Goal: Task Accomplishment & Management: Complete application form

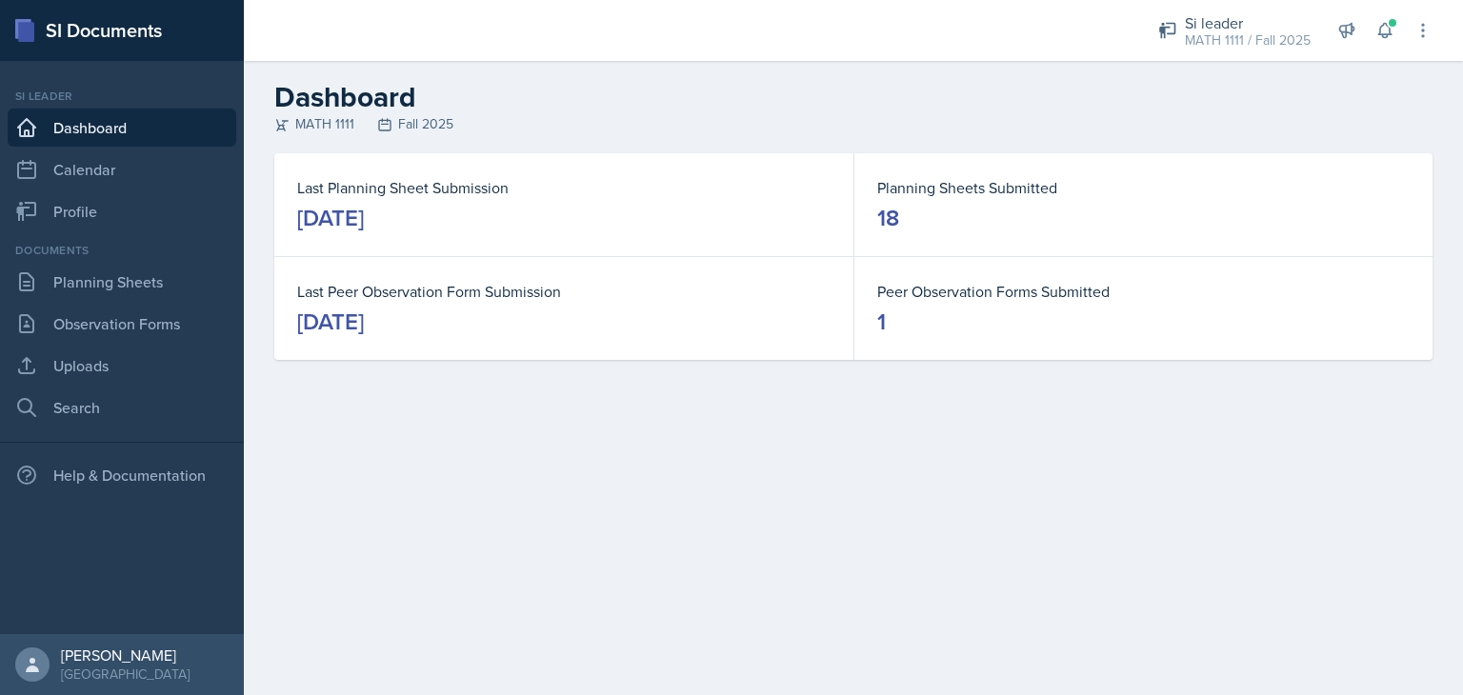
click at [1341, 453] on main "Dashboard MATH 1111 Fall 2025 Last Planning Sheet Submission [DATE] Planning Sh…" at bounding box center [853, 378] width 1219 height 634
click at [141, 271] on link "Planning Sheets" at bounding box center [122, 282] width 229 height 38
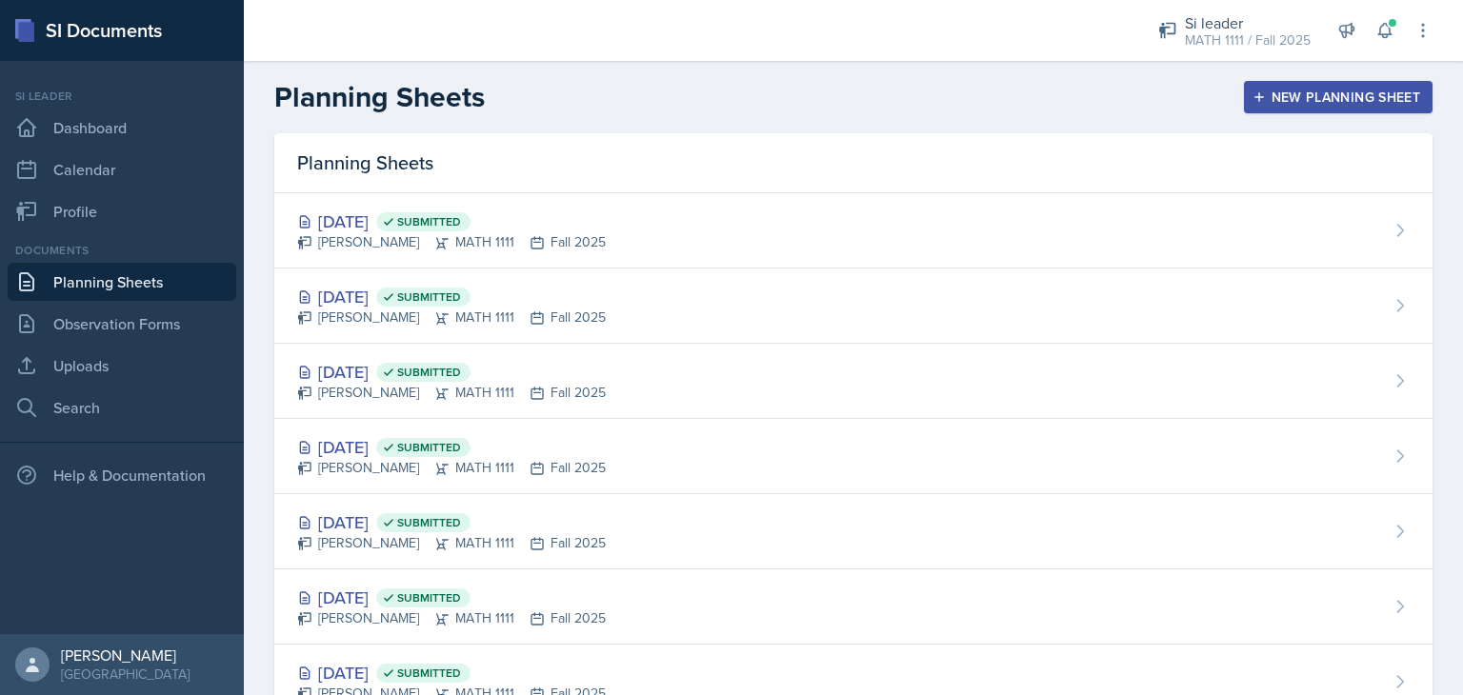
click at [1299, 101] on div "New Planning Sheet" at bounding box center [1338, 97] width 164 height 15
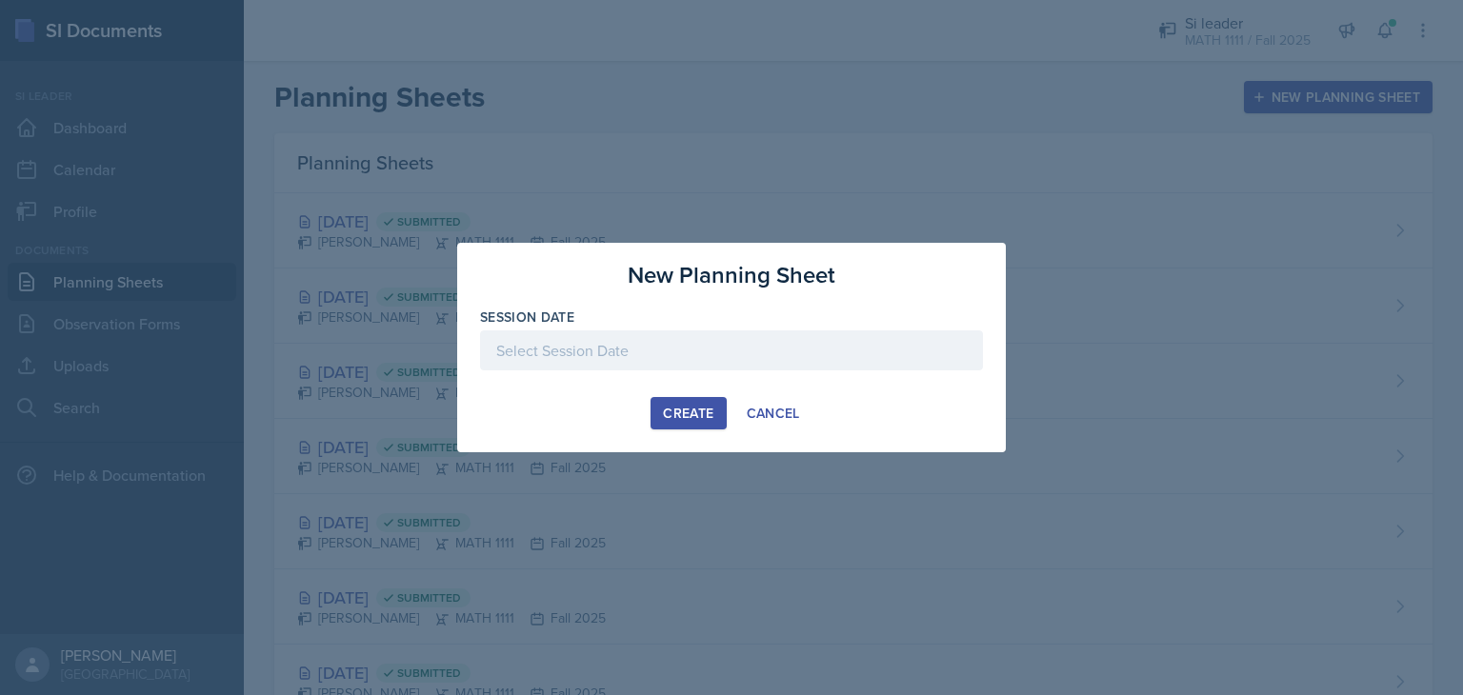
click at [747, 351] on div at bounding box center [731, 351] width 503 height 40
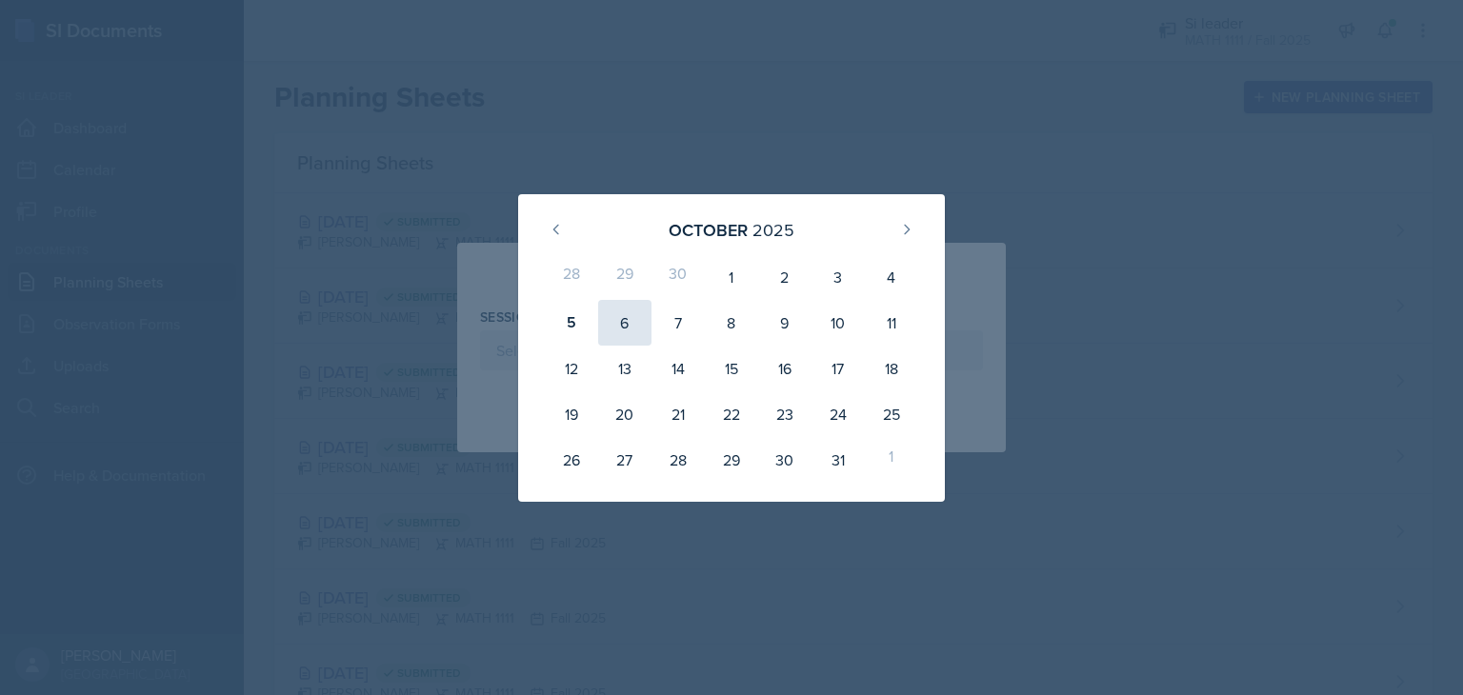
click at [619, 318] on div "6" at bounding box center [624, 323] width 53 height 46
type input "[DATE]"
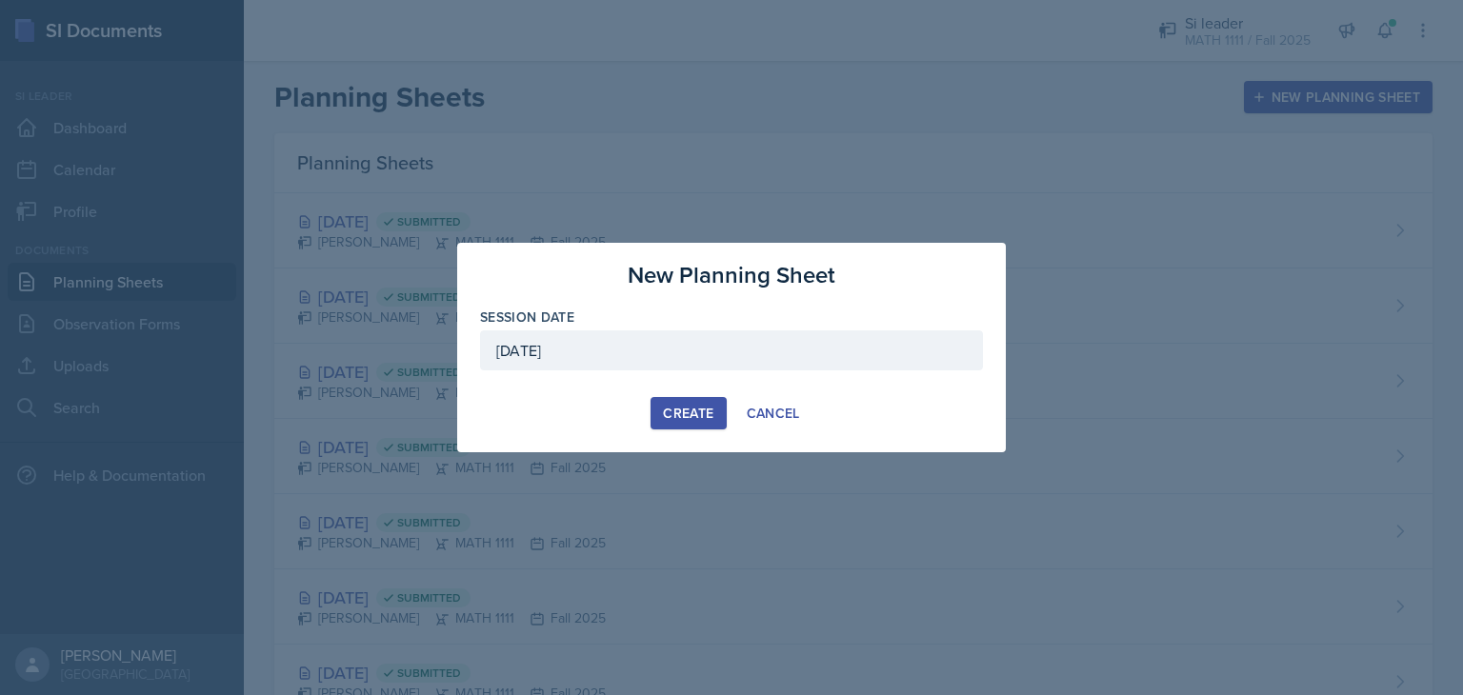
click at [707, 424] on button "Create" at bounding box center [688, 413] width 75 height 32
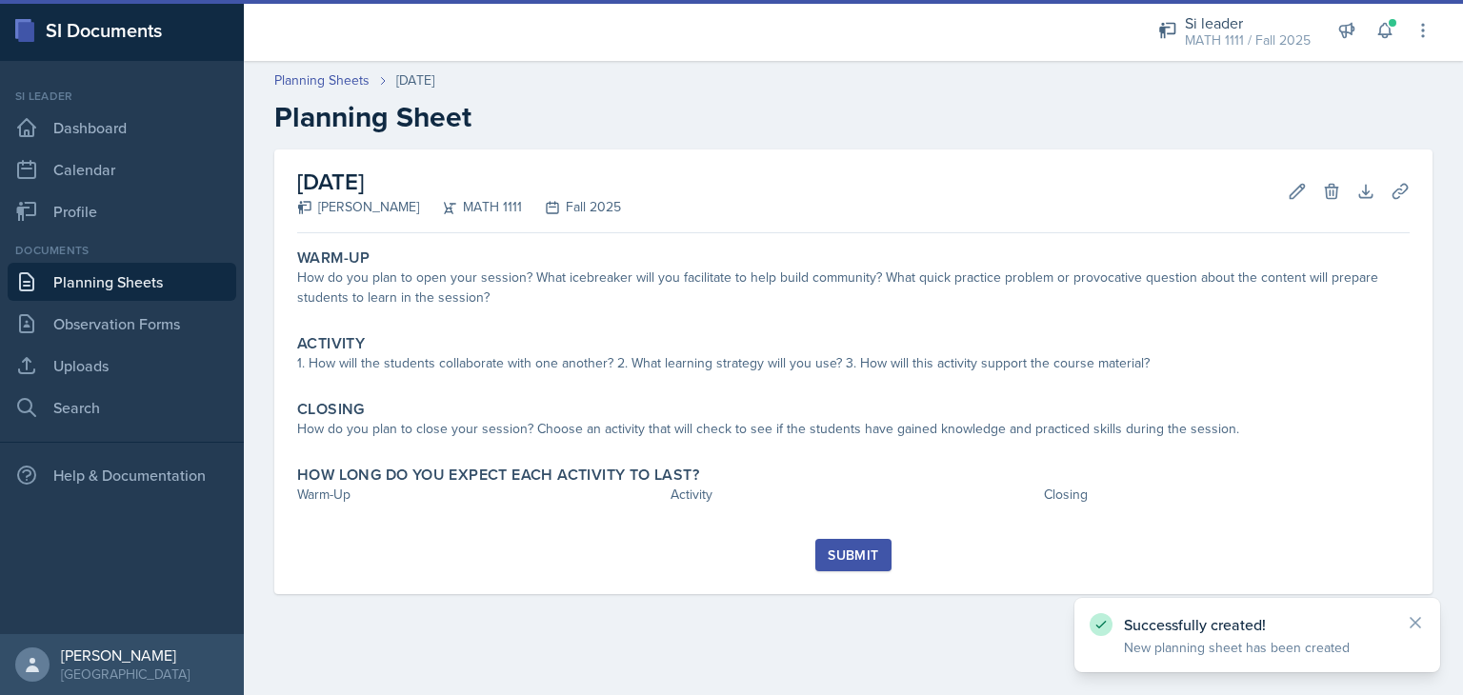
click at [64, 283] on link "Planning Sheets" at bounding box center [122, 282] width 229 height 38
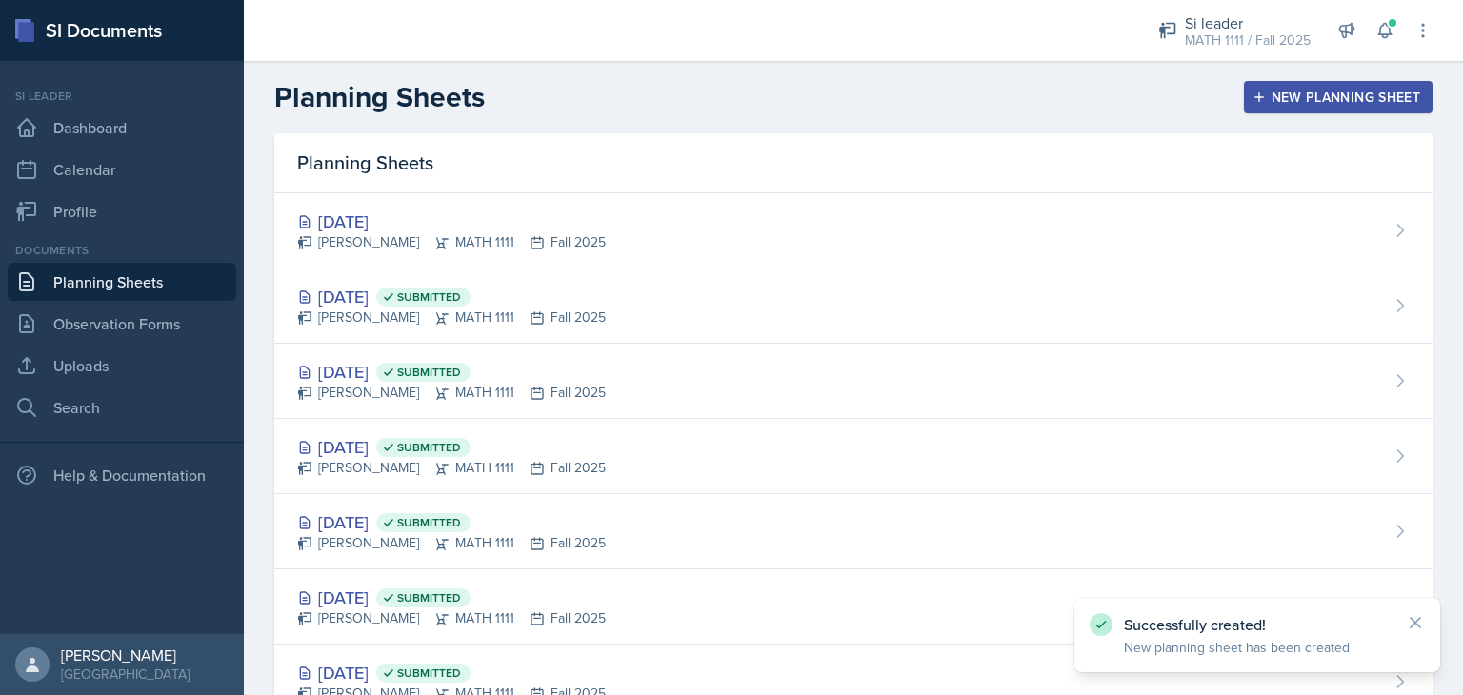
click at [1244, 88] on button "New Planning Sheet" at bounding box center [1338, 97] width 189 height 32
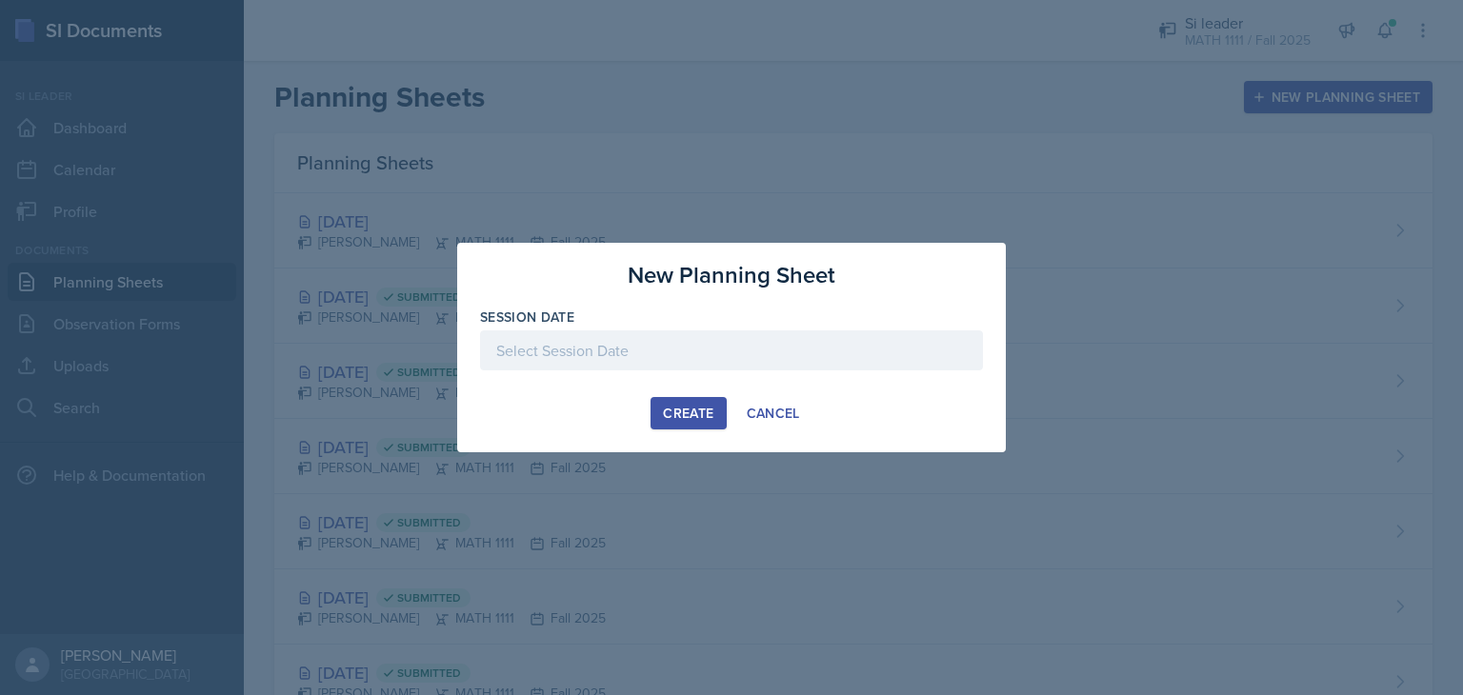
click at [758, 350] on div at bounding box center [731, 351] width 503 height 40
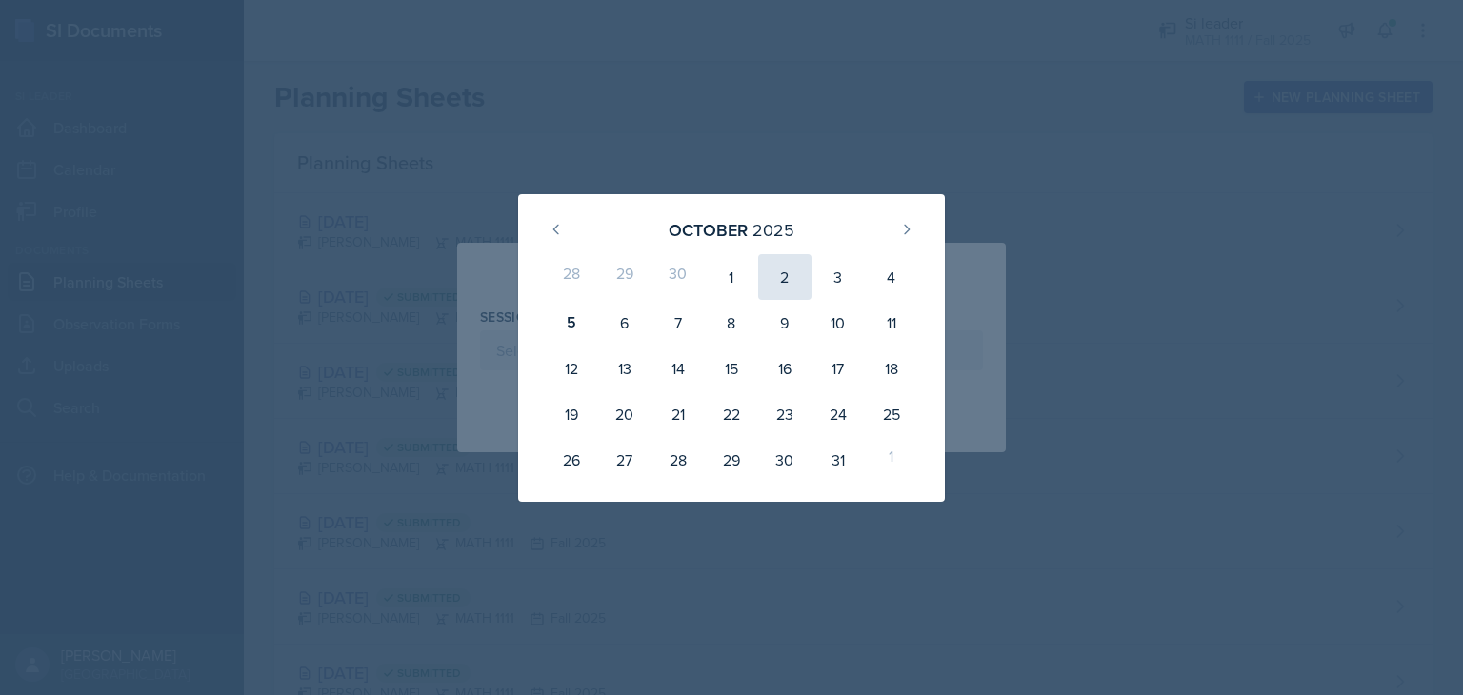
click at [782, 275] on div "2" at bounding box center [784, 277] width 53 height 46
type input "[DATE]"
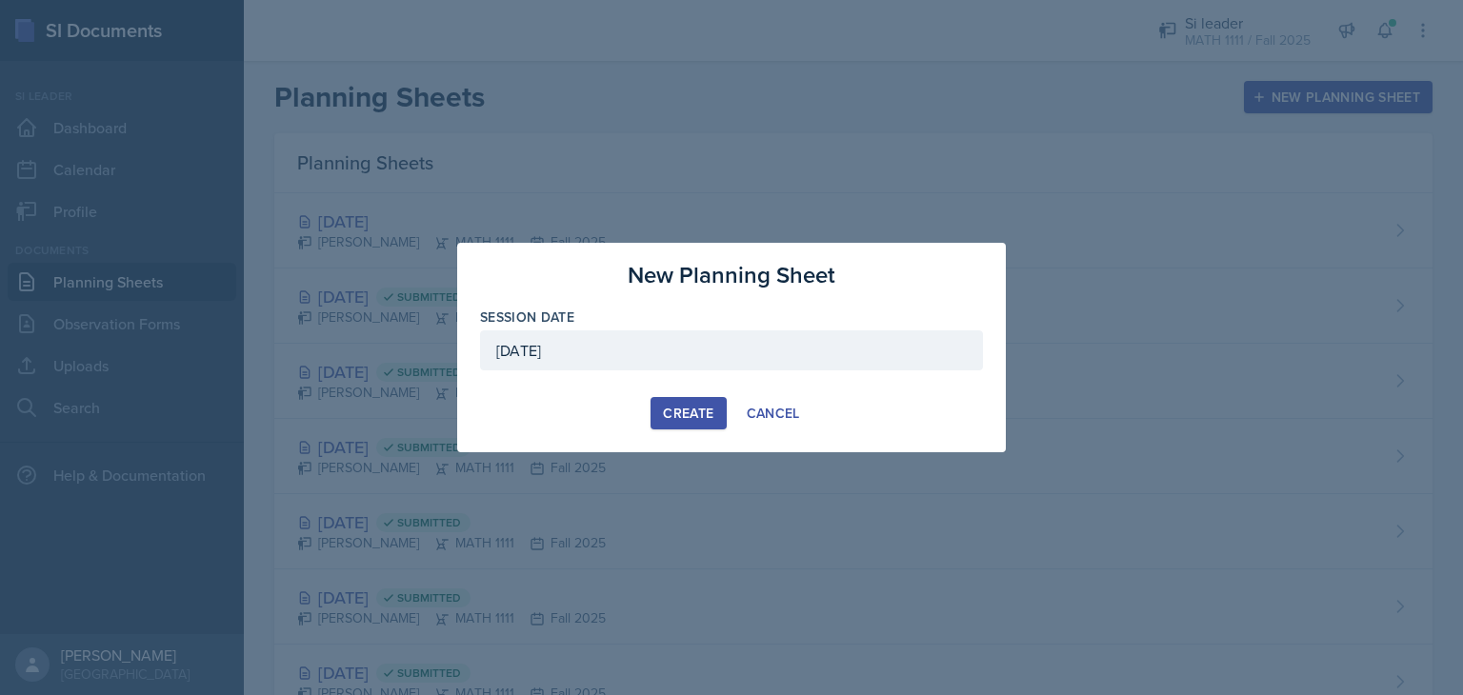
click at [689, 415] on div "Create" at bounding box center [688, 413] width 50 height 15
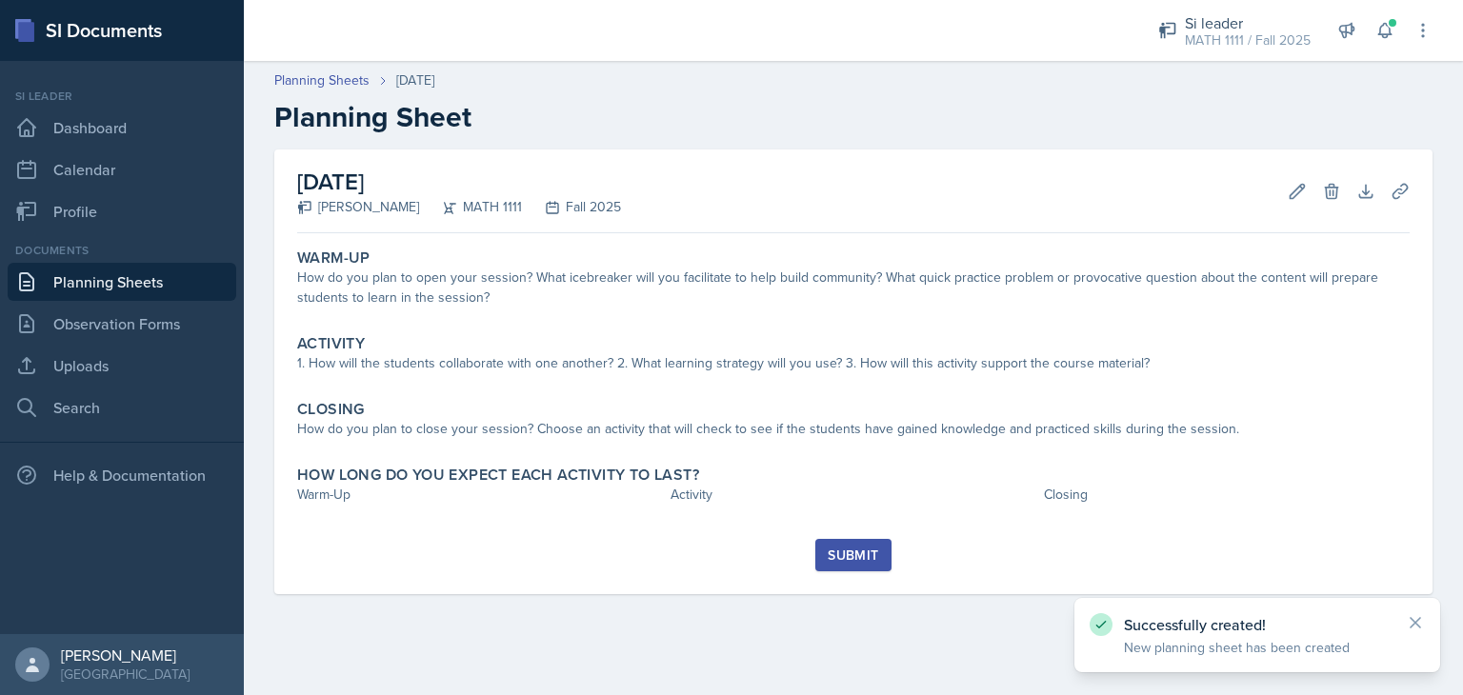
click at [90, 283] on link "Planning Sheets" at bounding box center [122, 282] width 229 height 38
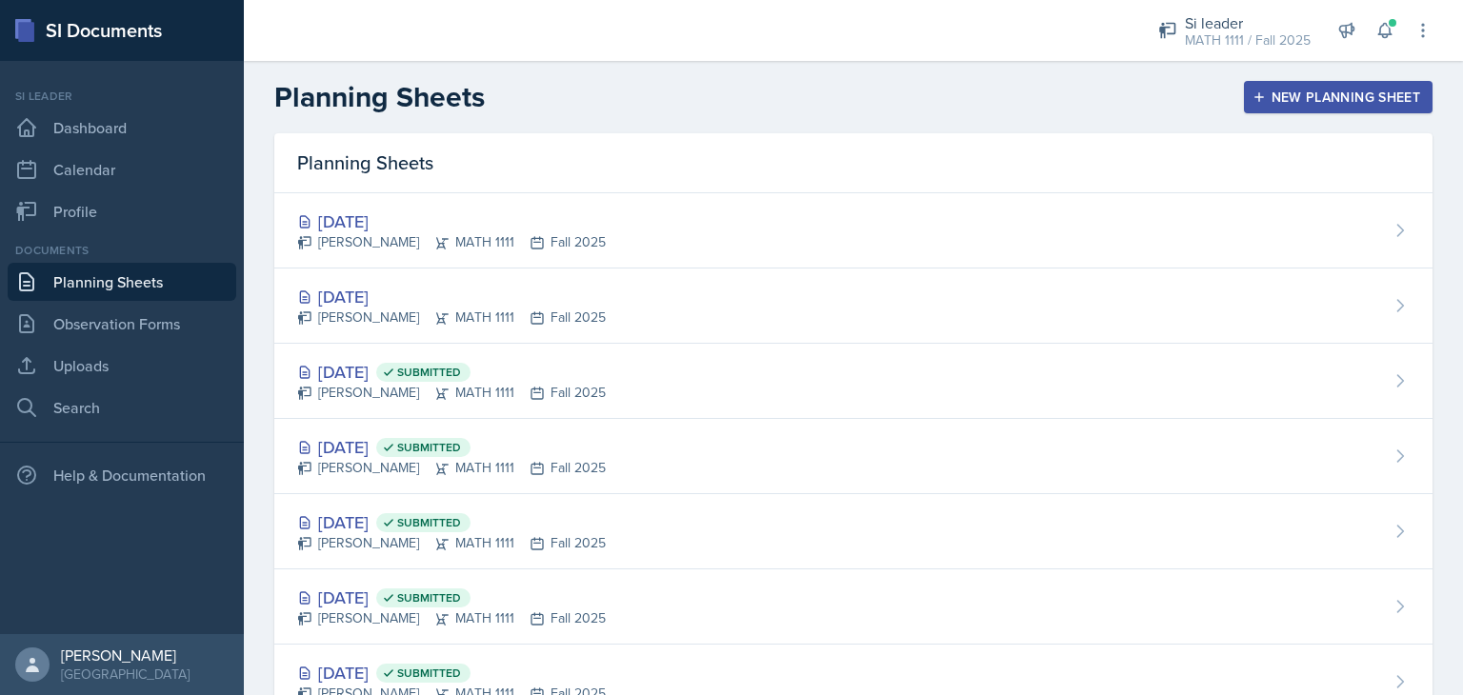
click at [1330, 98] on div "New Planning Sheet" at bounding box center [1338, 97] width 164 height 15
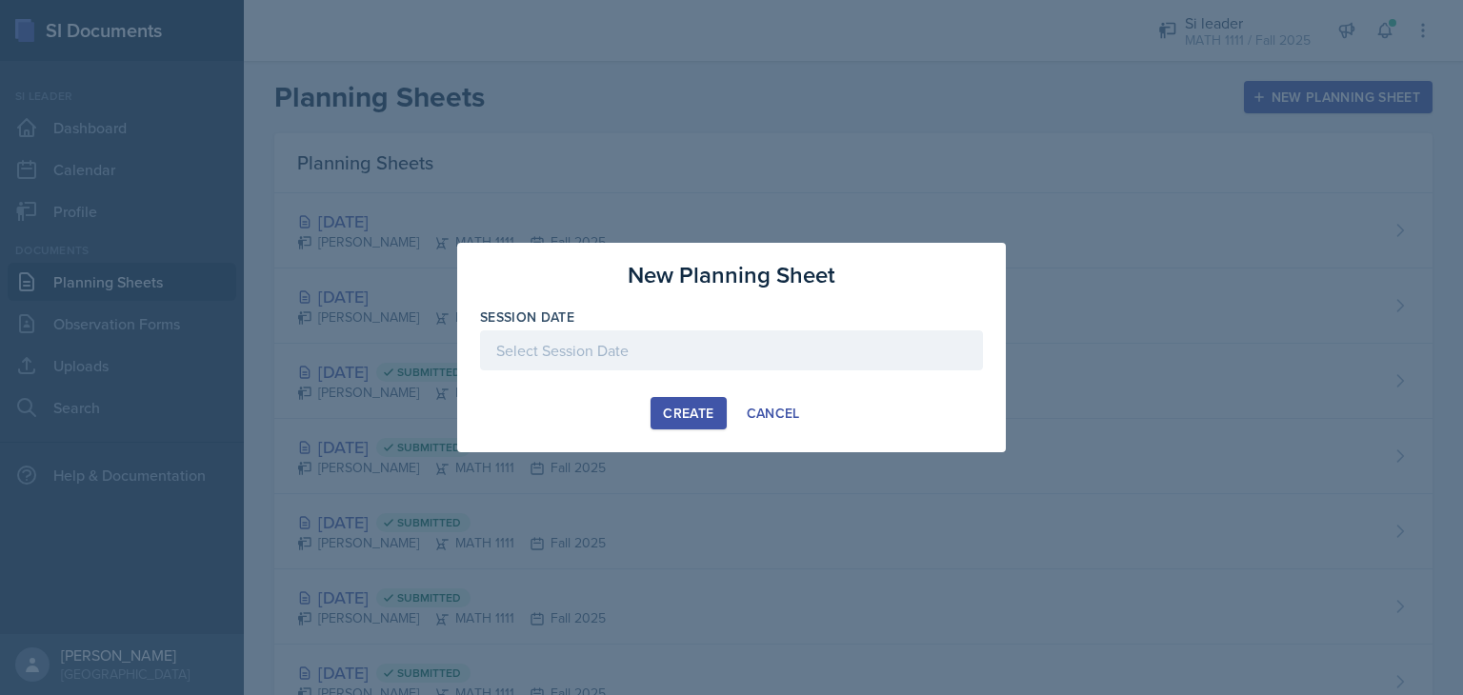
click at [803, 339] on div at bounding box center [731, 351] width 503 height 40
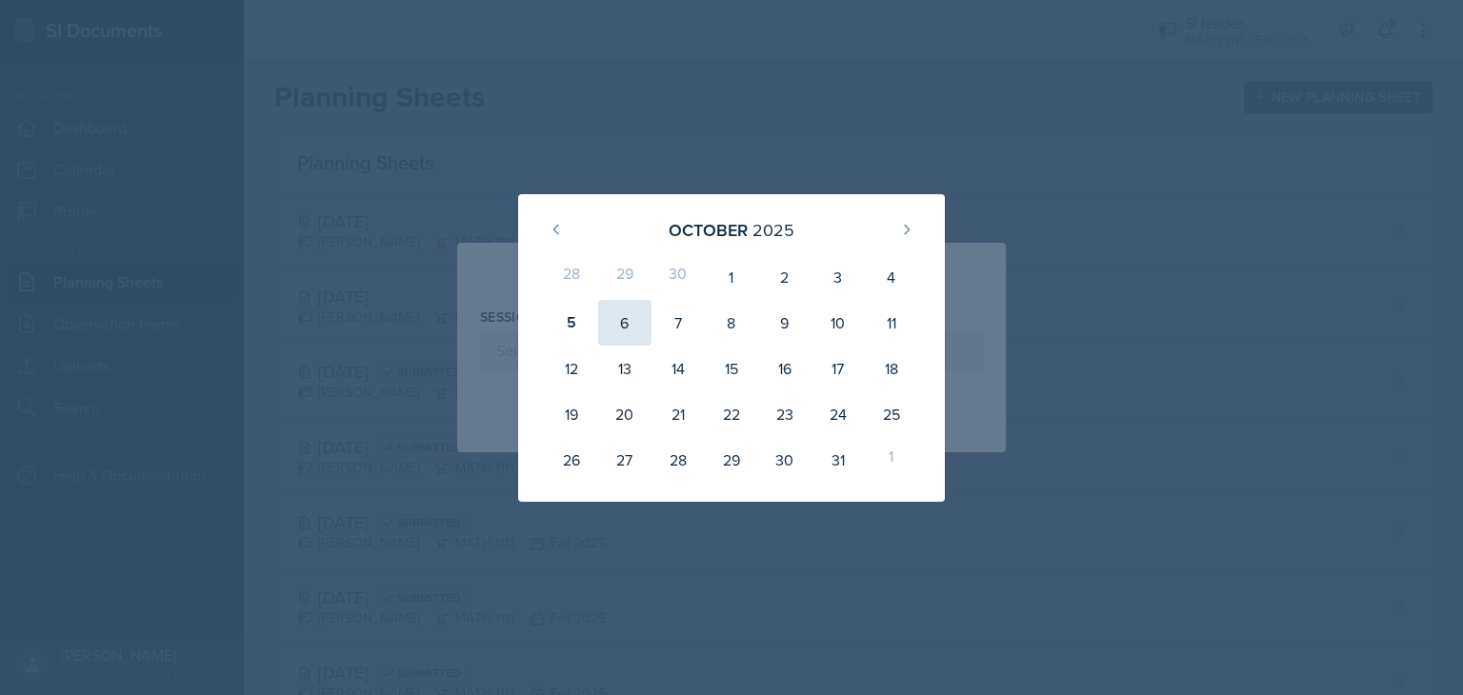
click at [626, 330] on div "6" at bounding box center [624, 323] width 53 height 46
type input "[DATE]"
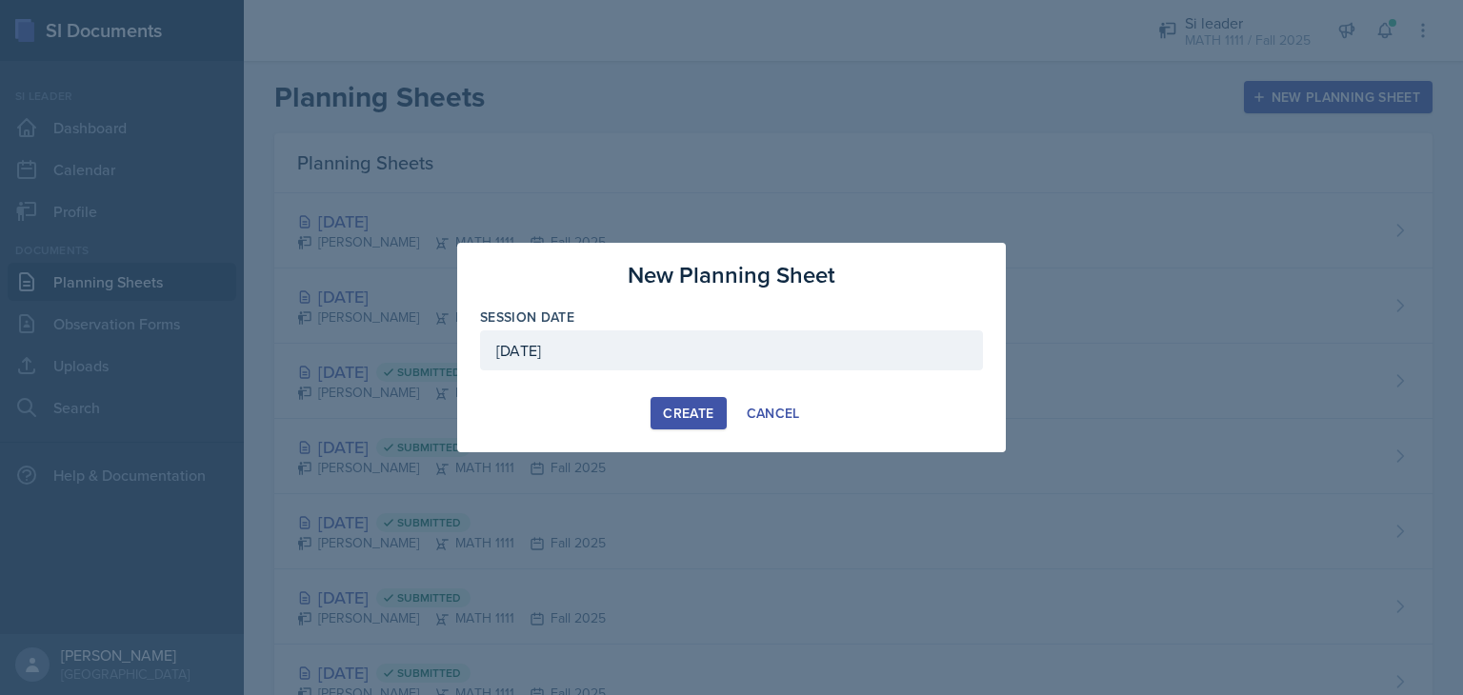
click at [705, 412] on div "Create" at bounding box center [688, 413] width 50 height 15
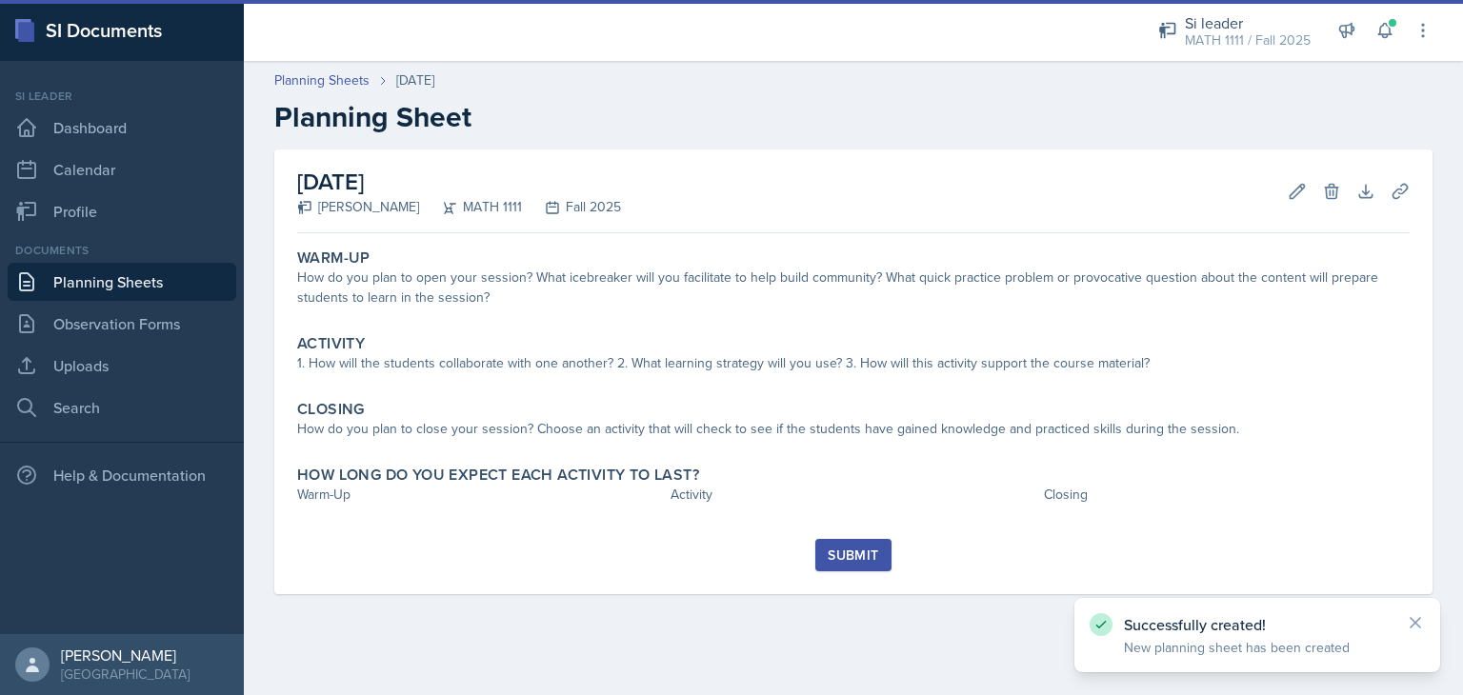
click at [117, 281] on link "Planning Sheets" at bounding box center [122, 282] width 229 height 38
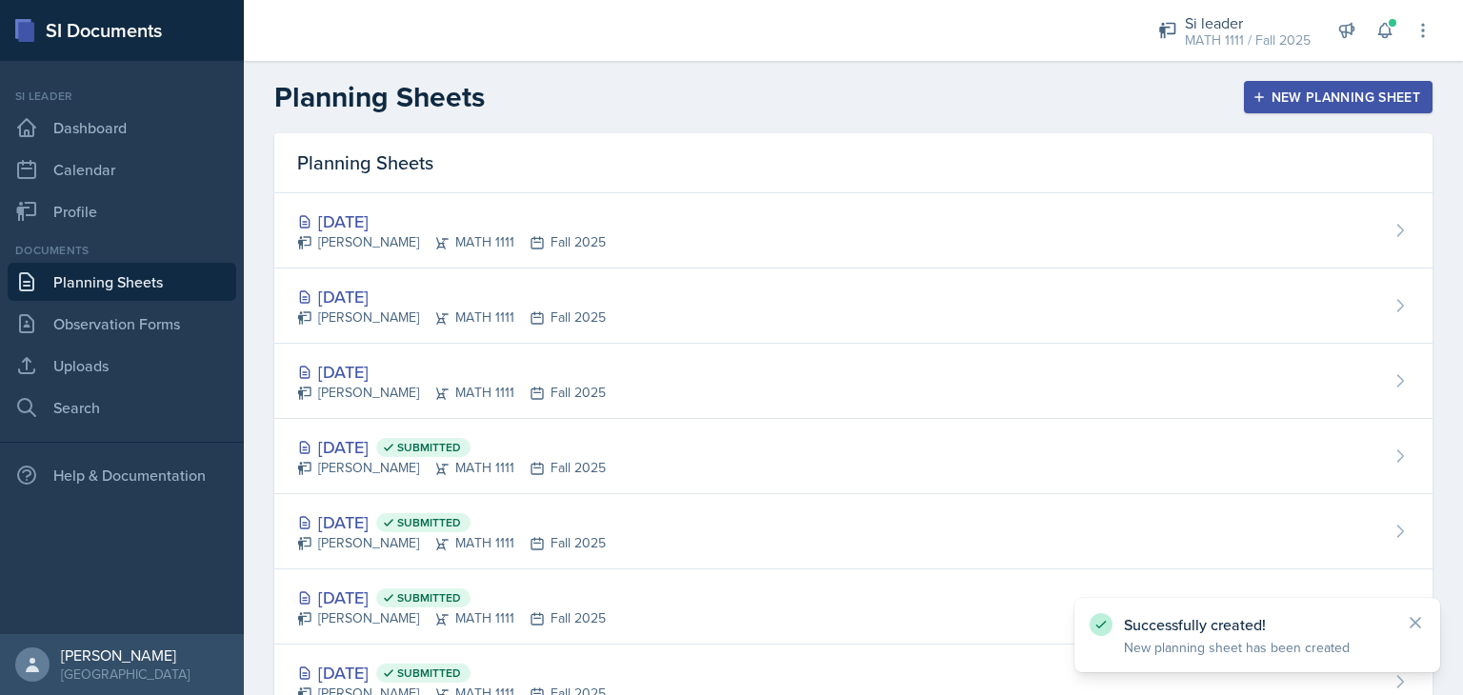
click at [1358, 82] on button "New Planning Sheet" at bounding box center [1338, 97] width 189 height 32
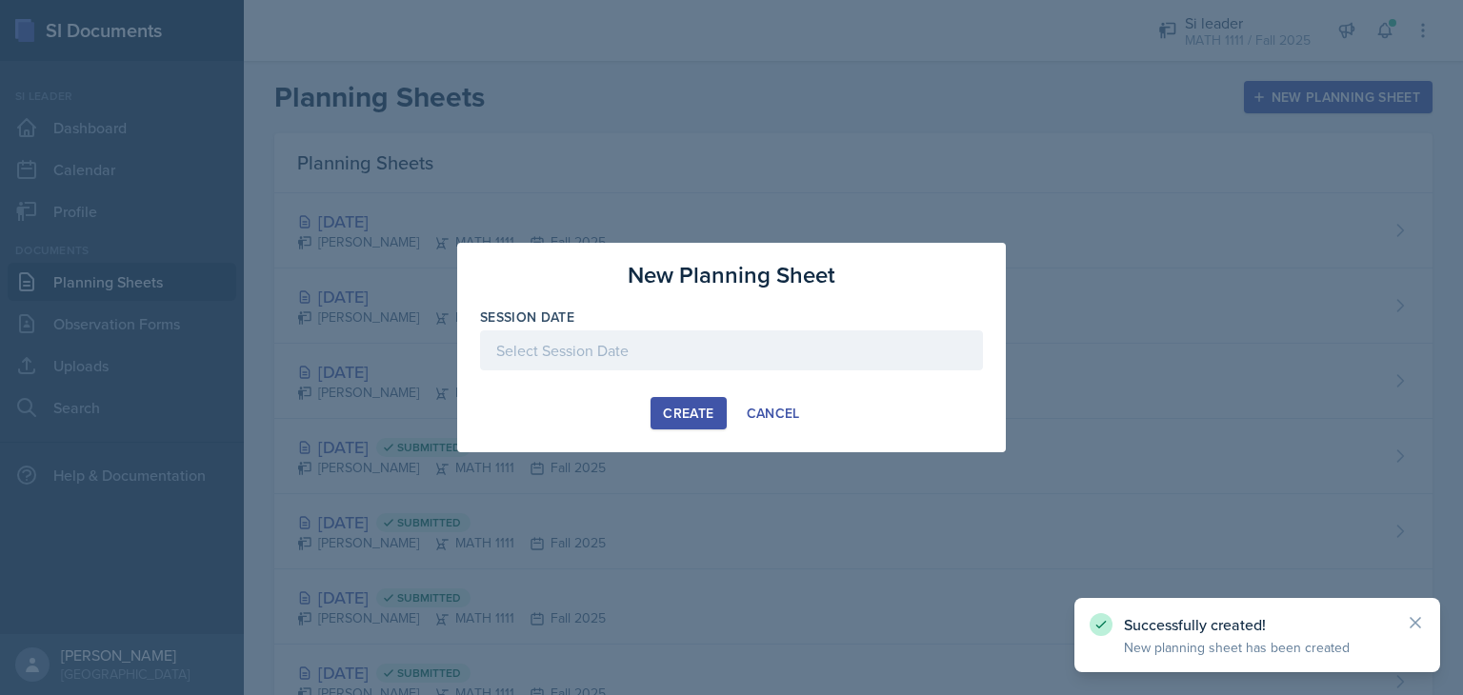
click at [758, 344] on div at bounding box center [731, 351] width 503 height 40
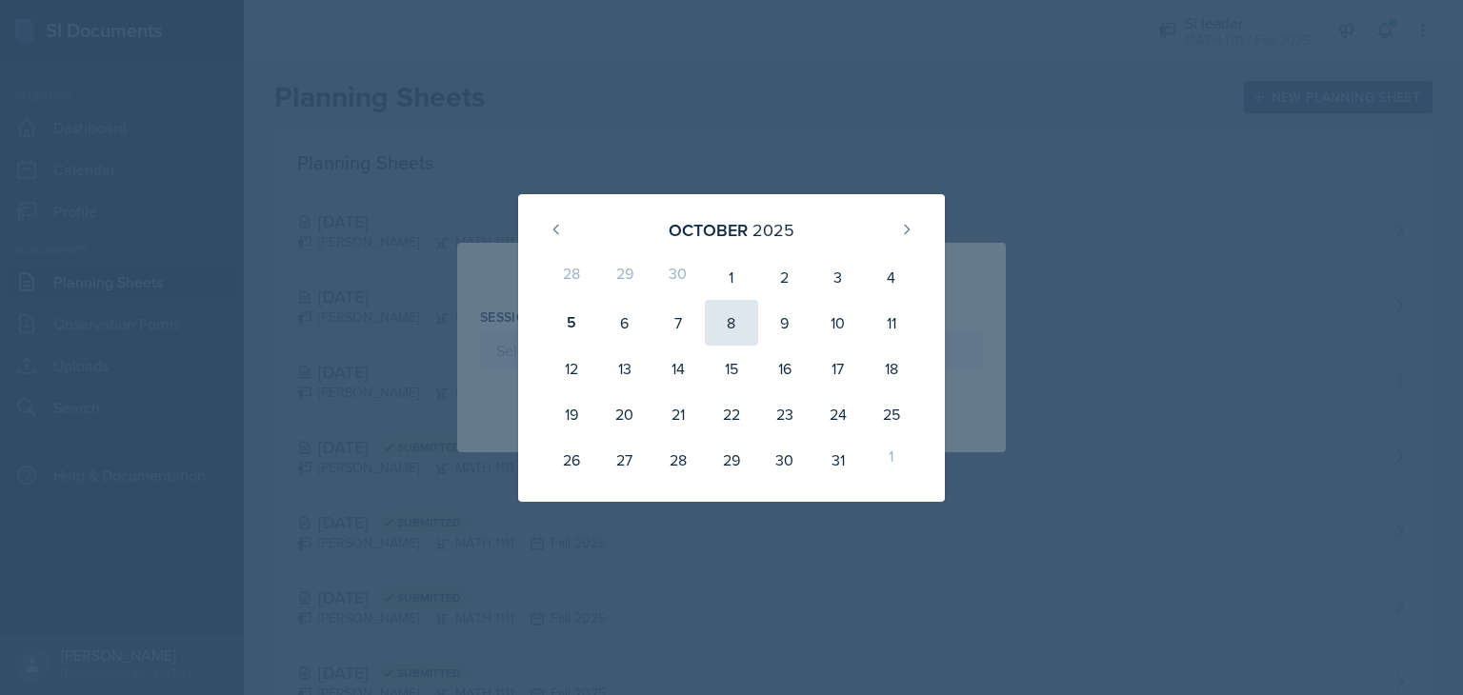
click at [733, 324] on div "8" at bounding box center [731, 323] width 53 height 46
type input "[DATE]"
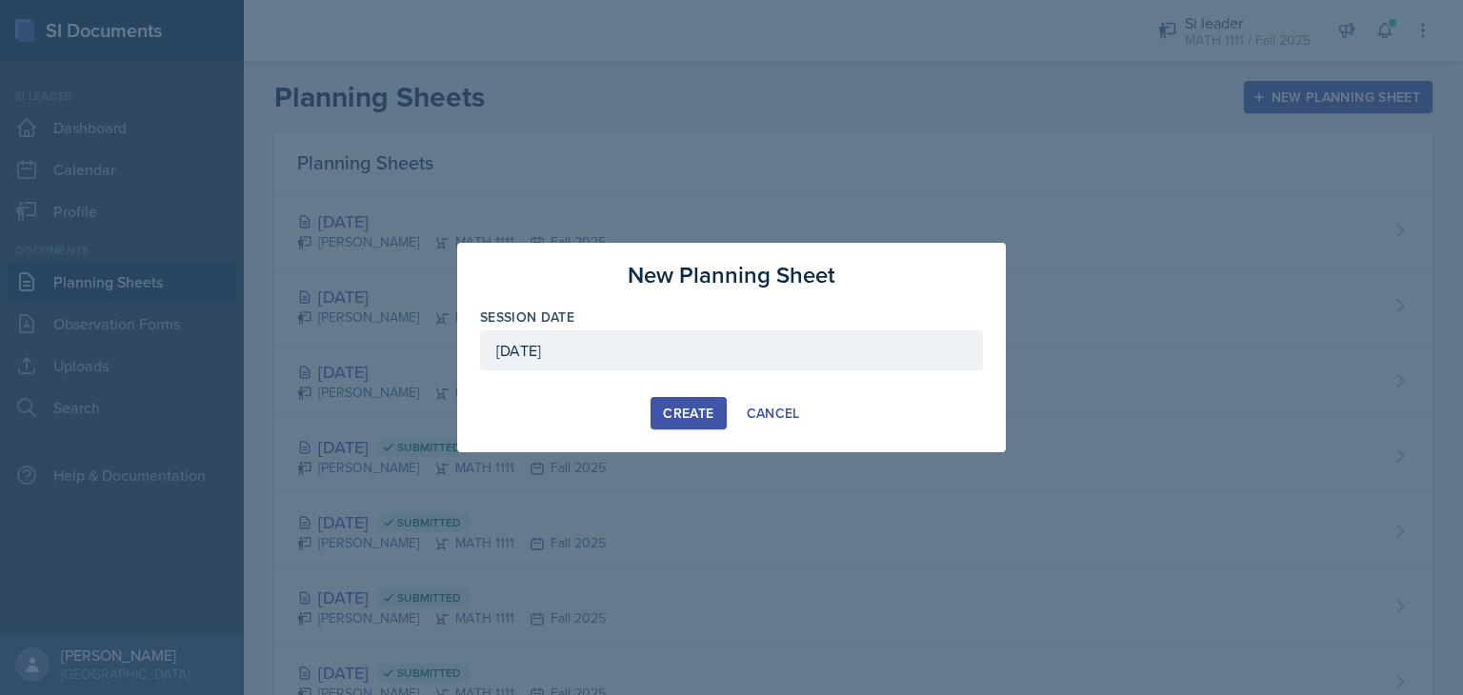
click at [686, 418] on div "Create" at bounding box center [688, 413] width 50 height 15
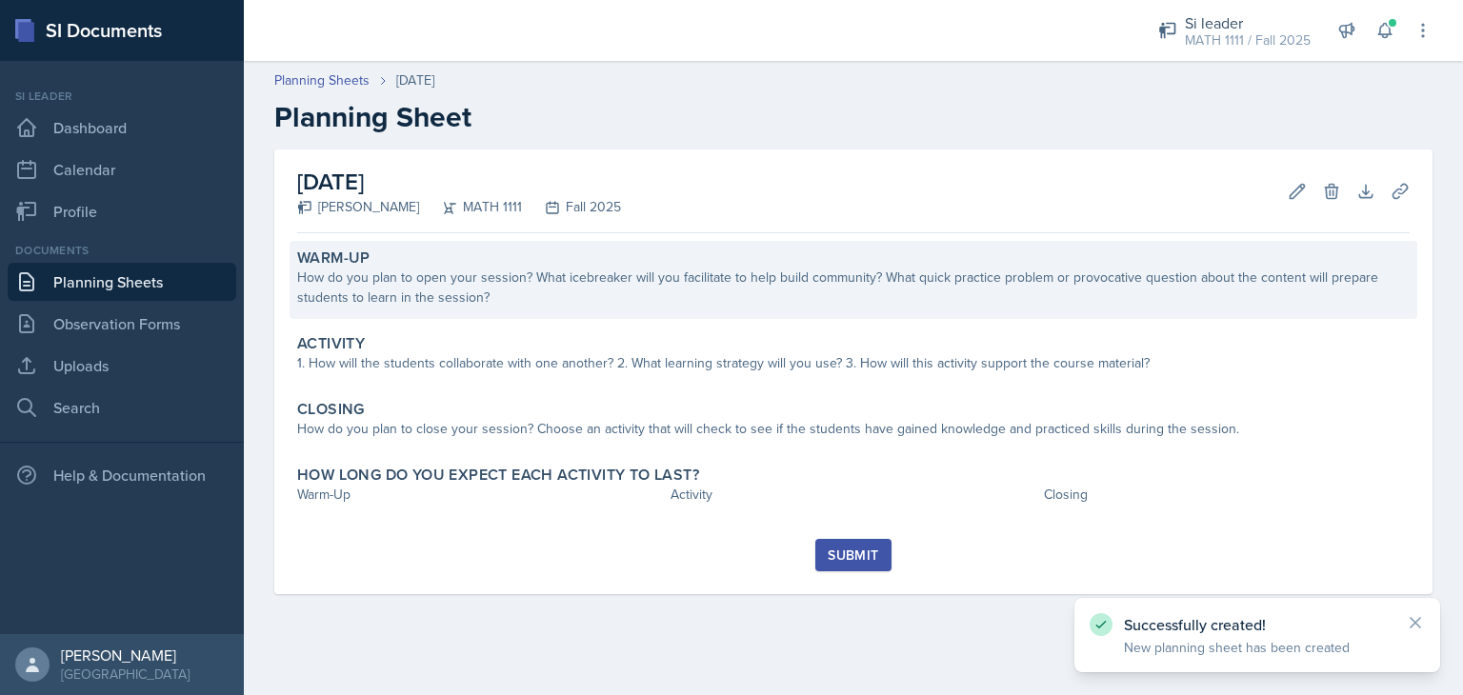
click at [655, 266] on div "Warm-Up" at bounding box center [853, 258] width 1113 height 19
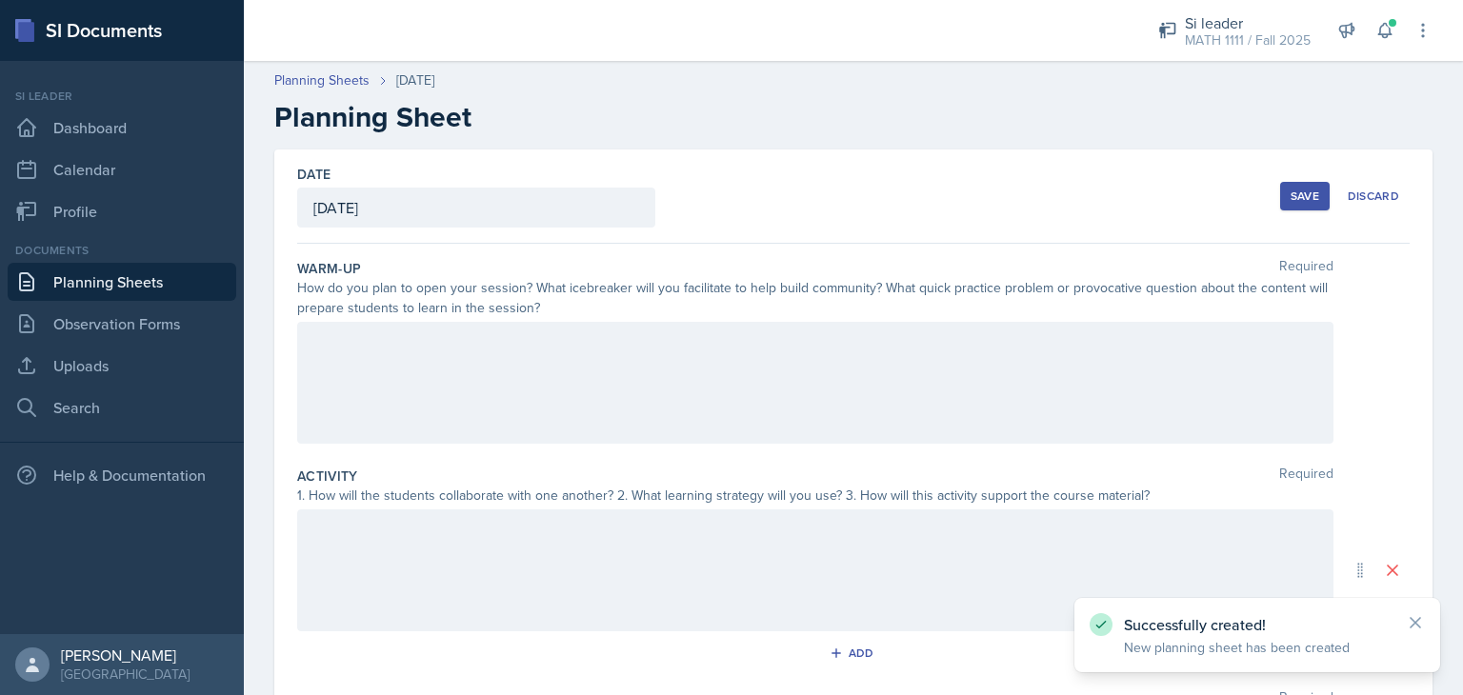
click at [414, 368] on div at bounding box center [815, 383] width 1036 height 122
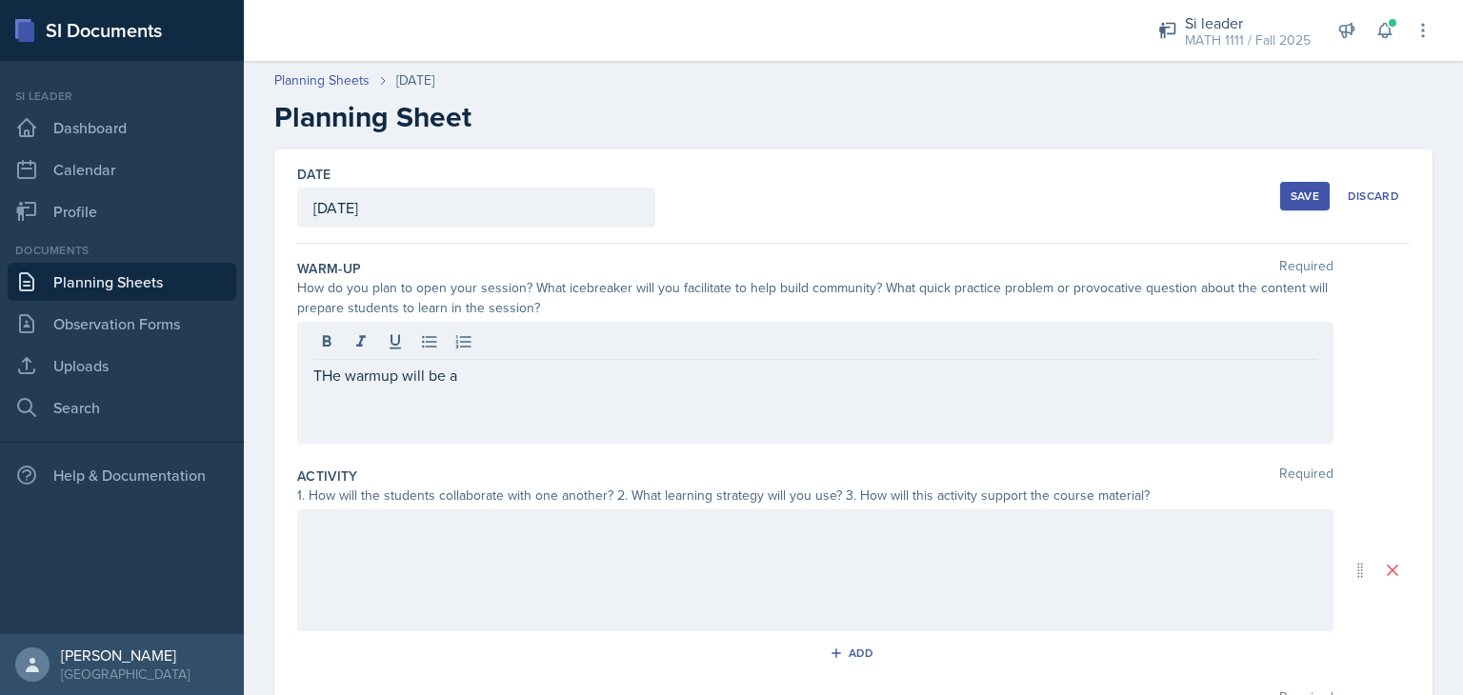
drag, startPoint x: 308, startPoint y: 377, endPoint x: 632, endPoint y: 381, distance: 323.9
click at [632, 381] on div "THe warmup will be a" at bounding box center [815, 383] width 1036 height 122
drag, startPoint x: 450, startPoint y: 397, endPoint x: 262, endPoint y: 381, distance: 188.4
click at [262, 381] on div "Date [DATE] [DATE] 28 29 30 1 2 3 4 5 6 7 8 9 10 11 12 13 14 15 16 17 18 19 20 …" at bounding box center [853, 594] width 1219 height 888
click at [327, 347] on div "THe warmup will be a" at bounding box center [815, 383] width 1036 height 122
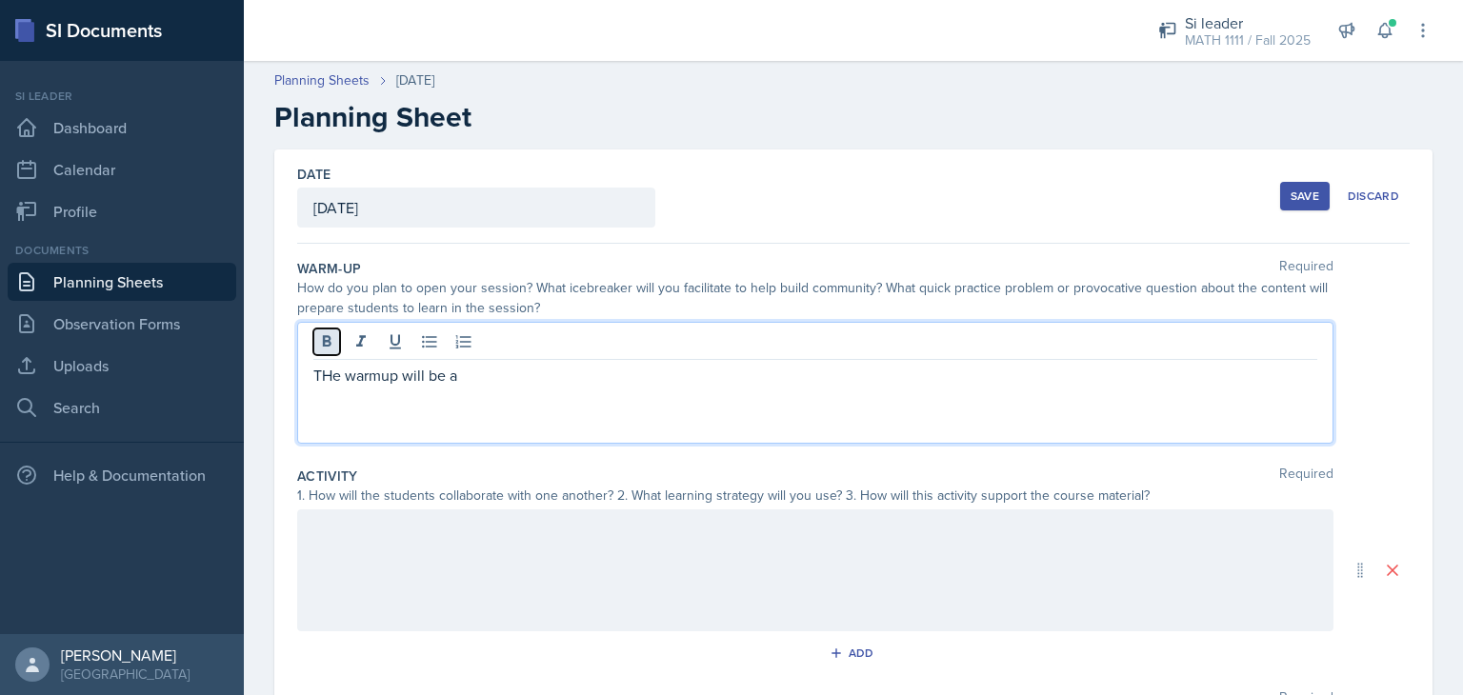
click at [327, 347] on icon at bounding box center [326, 341] width 19 height 19
click at [384, 383] on p "THe warmup will be a" at bounding box center [815, 375] width 1004 height 23
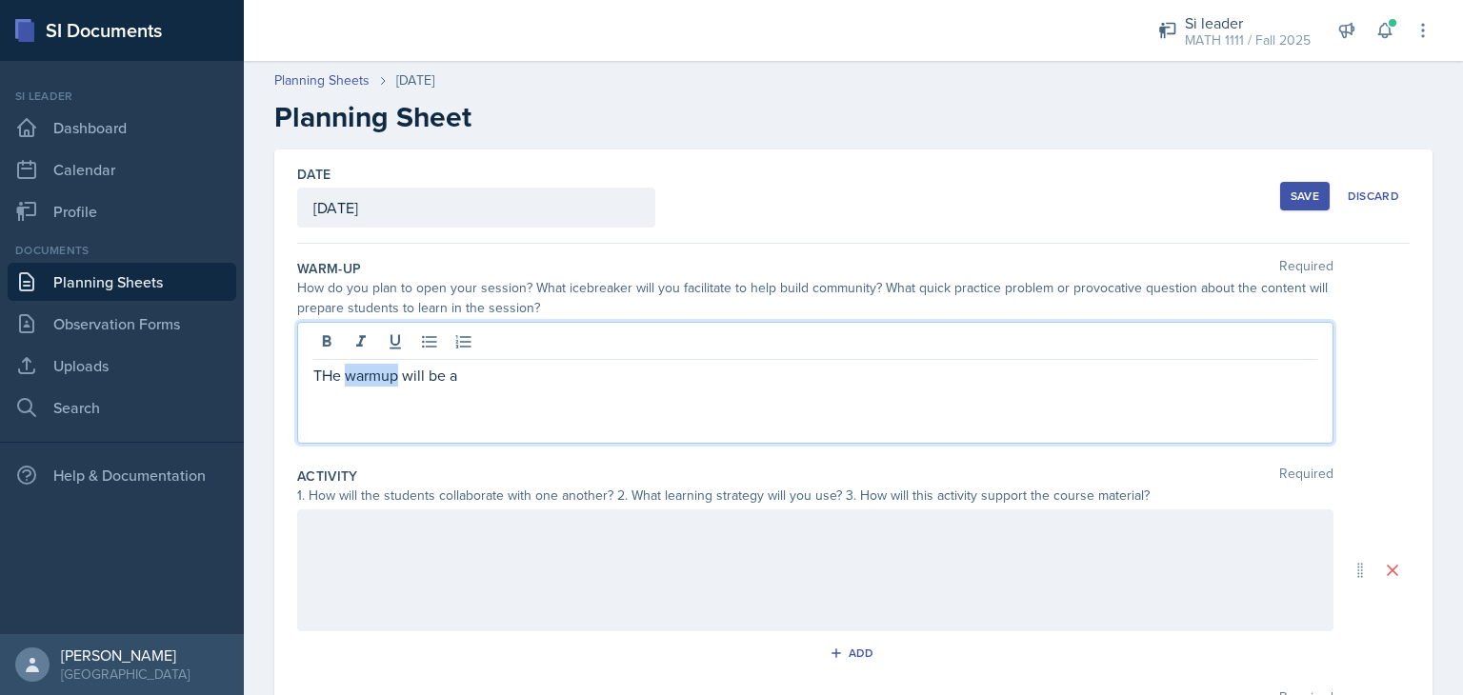
click at [384, 383] on p "THe warmup will be a" at bounding box center [815, 375] width 1004 height 23
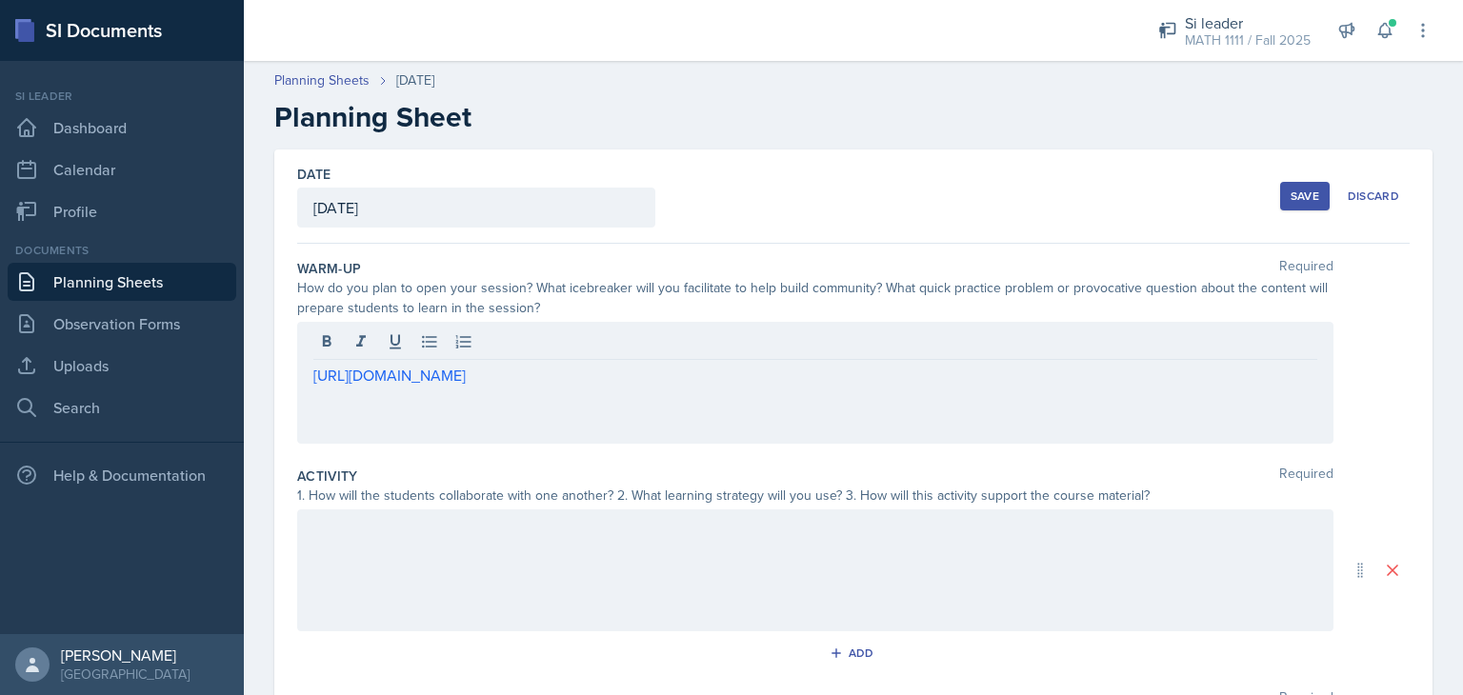
click at [1280, 200] on button "Save" at bounding box center [1305, 196] width 50 height 29
